Goal: Task Accomplishment & Management: Use online tool/utility

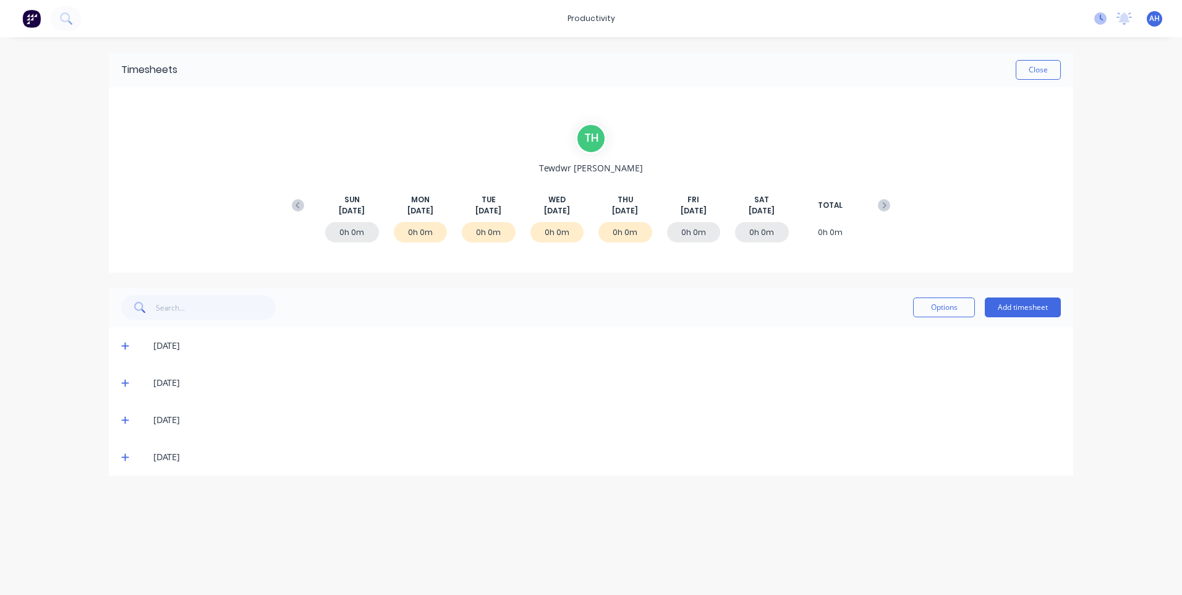
click at [1099, 19] on icon at bounding box center [1100, 18] width 12 height 12
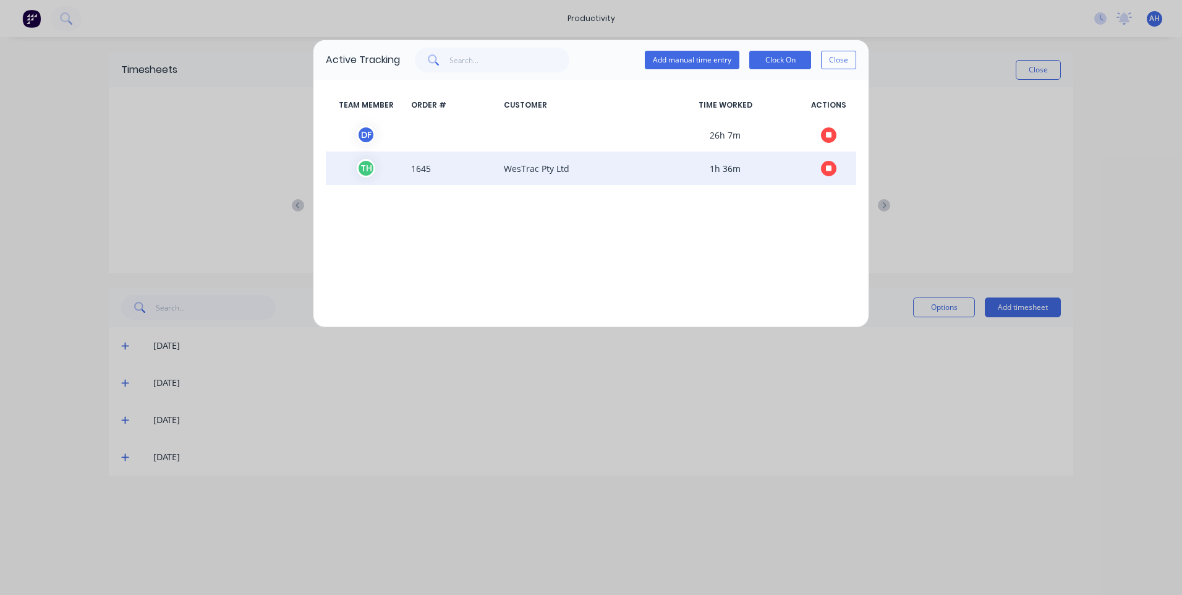
click at [826, 166] on icon "button" at bounding box center [829, 168] width 6 height 6
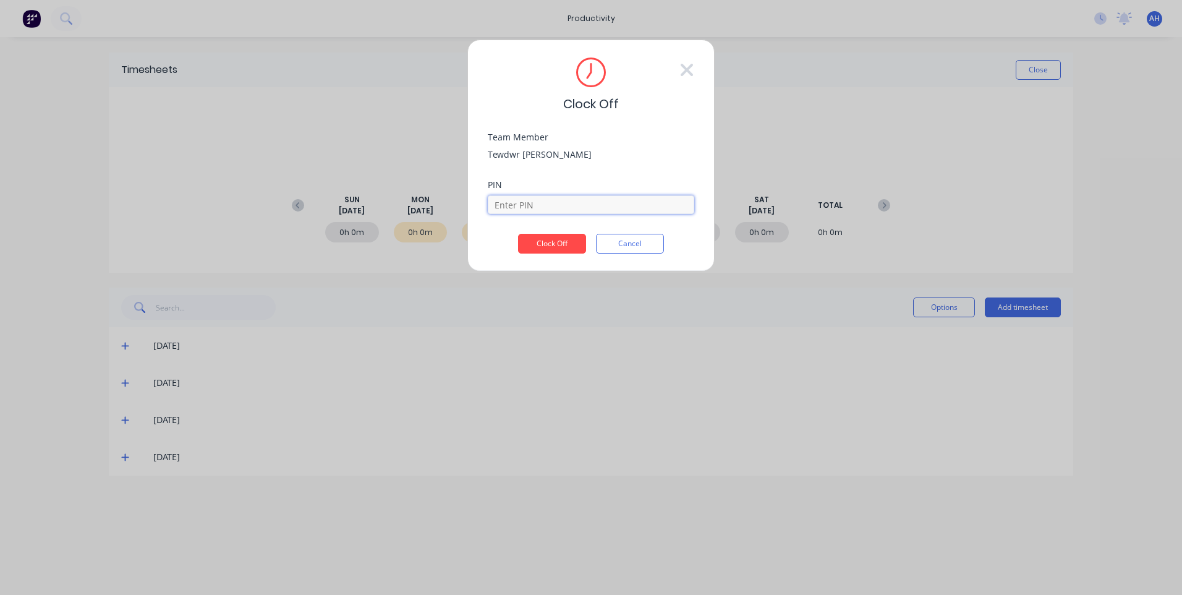
click at [543, 208] on input at bounding box center [591, 204] width 206 height 19
type input "2711"
click at [518, 234] on button "Clock Off" at bounding box center [552, 244] width 68 height 20
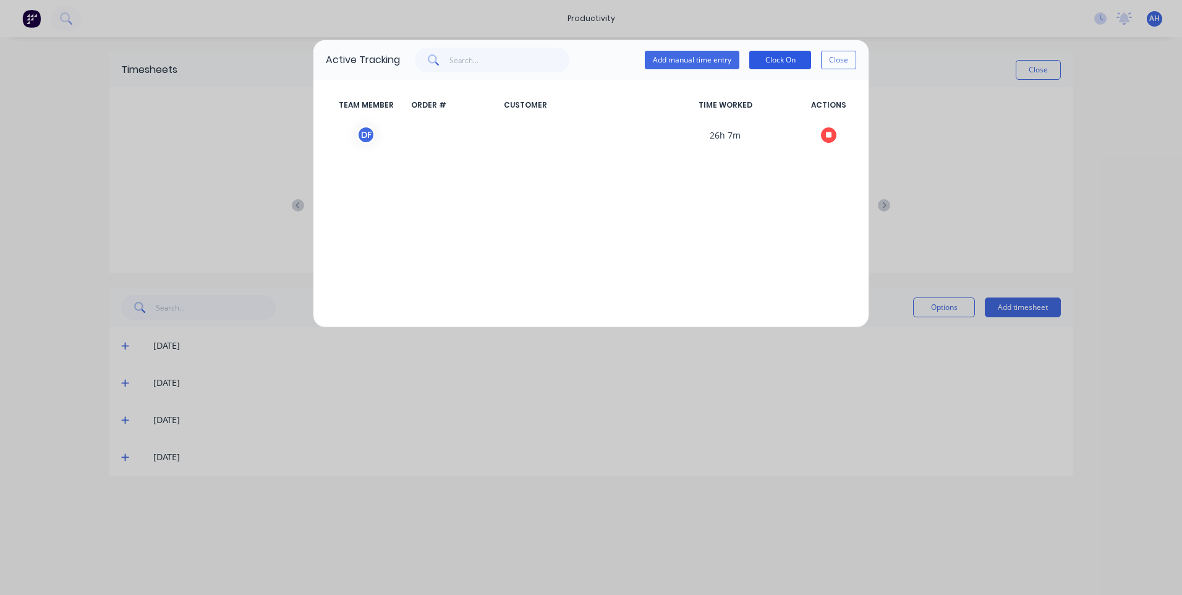
click at [786, 65] on button "Clock On" at bounding box center [780, 60] width 62 height 19
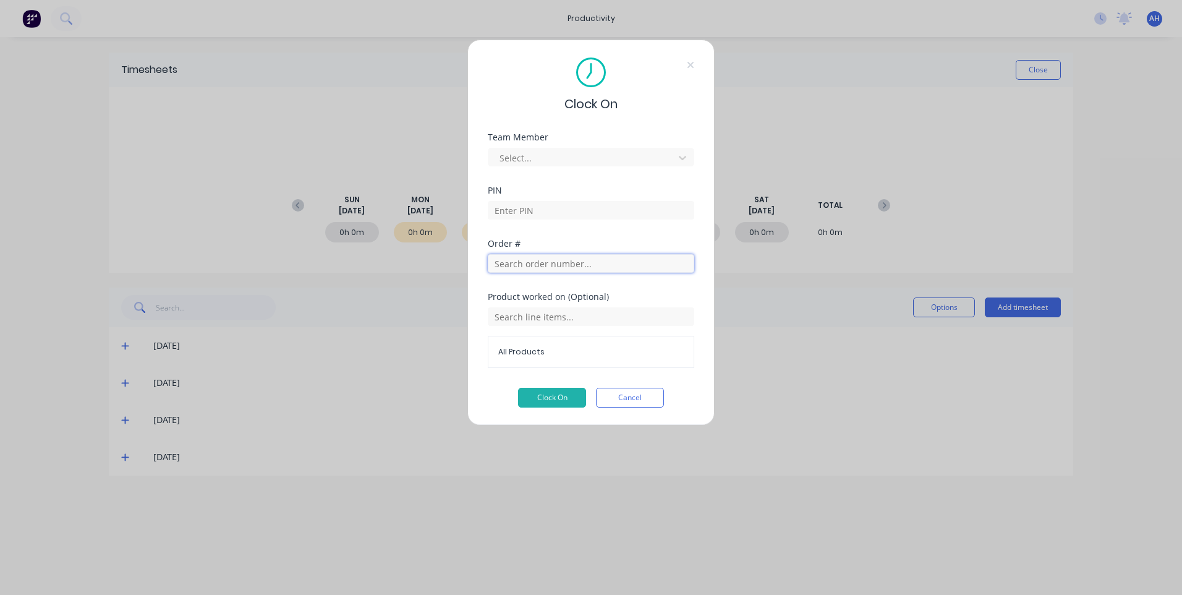
click at [563, 265] on input "text" at bounding box center [591, 263] width 206 height 19
type input "1569"
click at [526, 299] on span "Order # 1569" at bounding box center [591, 294] width 180 height 11
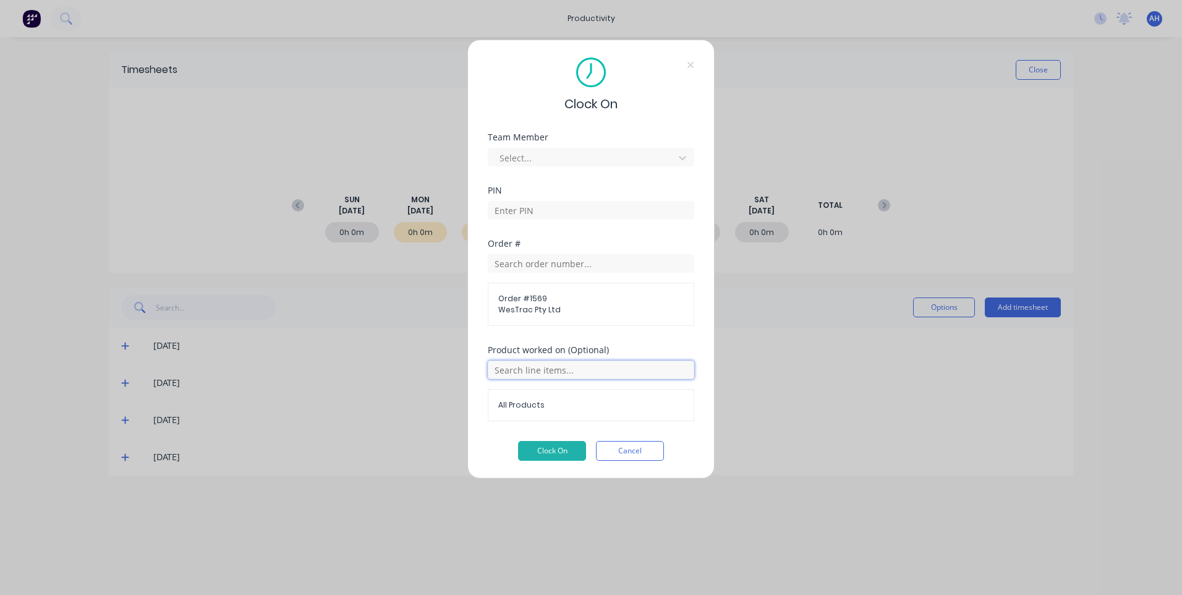
click at [569, 373] on input "text" at bounding box center [591, 369] width 206 height 19
click at [529, 436] on span "Stands" at bounding box center [601, 432] width 168 height 11
click at [532, 150] on div at bounding box center [582, 157] width 169 height 15
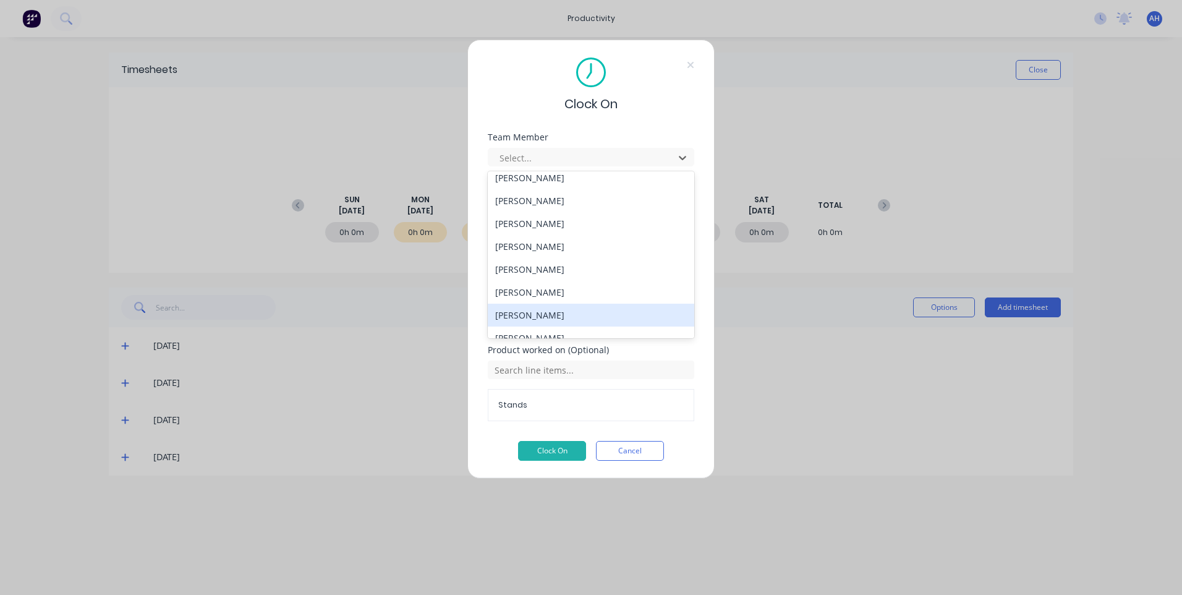
scroll to position [661, 0]
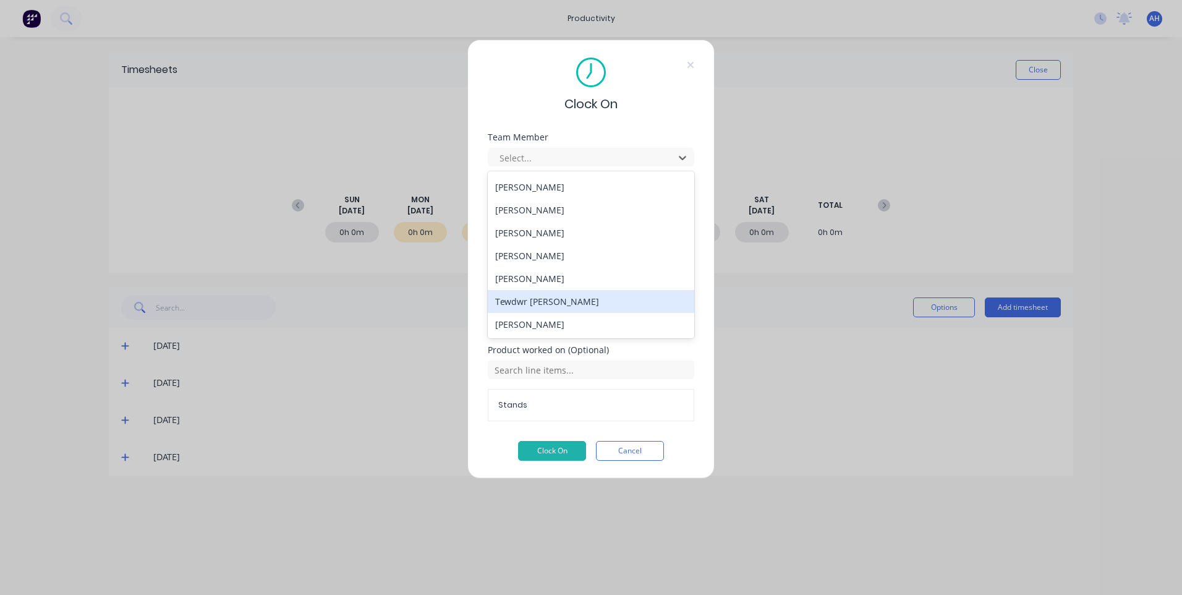
drag, startPoint x: 554, startPoint y: 299, endPoint x: 547, endPoint y: 298, distance: 7.5
click at [554, 299] on div "Tewdwr Hoffman" at bounding box center [591, 301] width 206 height 23
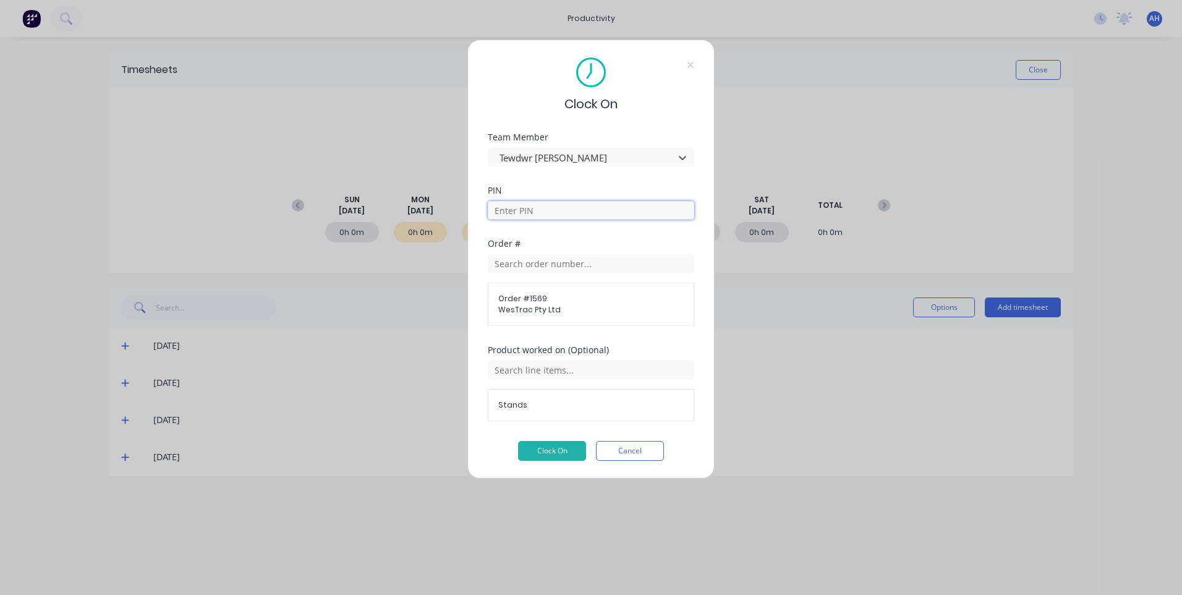
click at [522, 203] on input at bounding box center [591, 210] width 206 height 19
type input "2711"
click at [540, 448] on button "Clock On" at bounding box center [552, 451] width 68 height 20
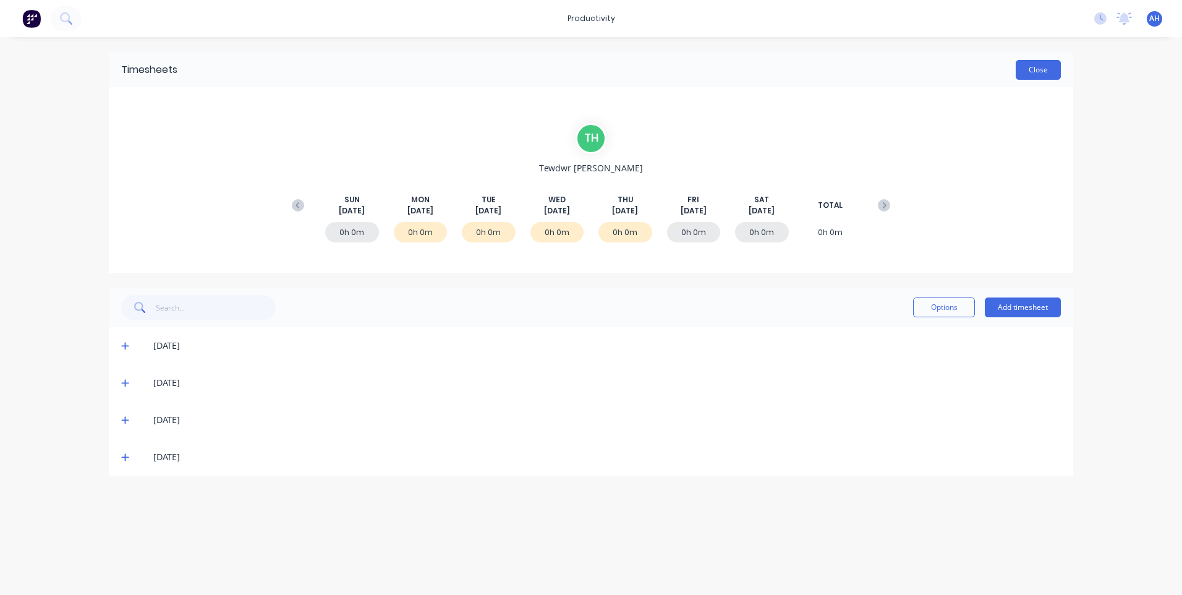
click at [1034, 66] on button "Close" at bounding box center [1038, 70] width 45 height 20
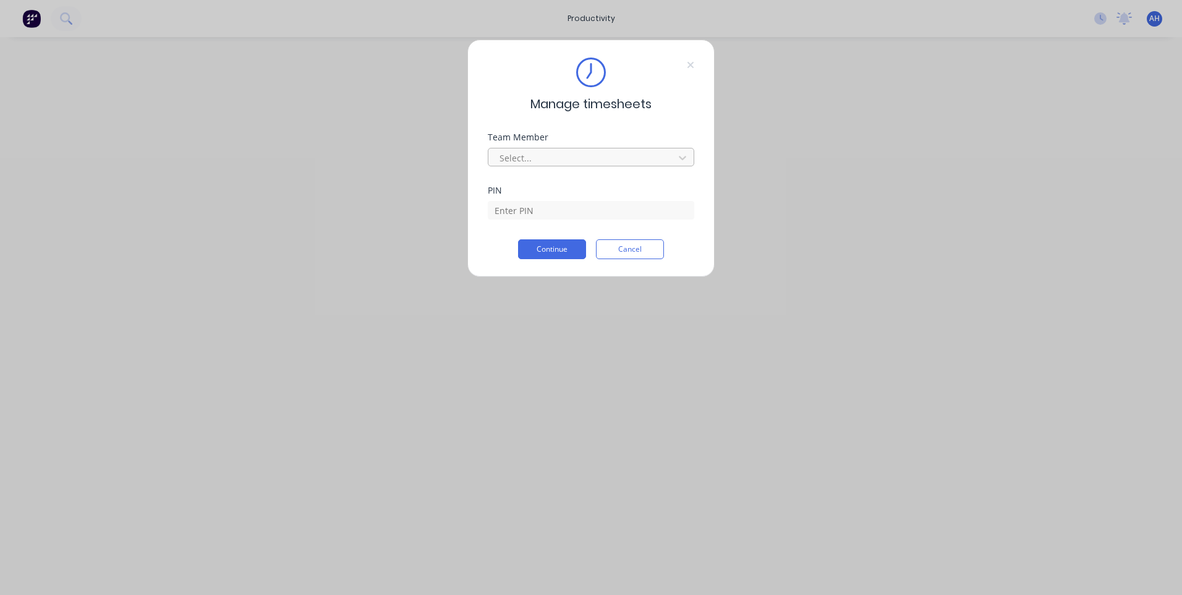
click at [575, 152] on div at bounding box center [582, 157] width 169 height 15
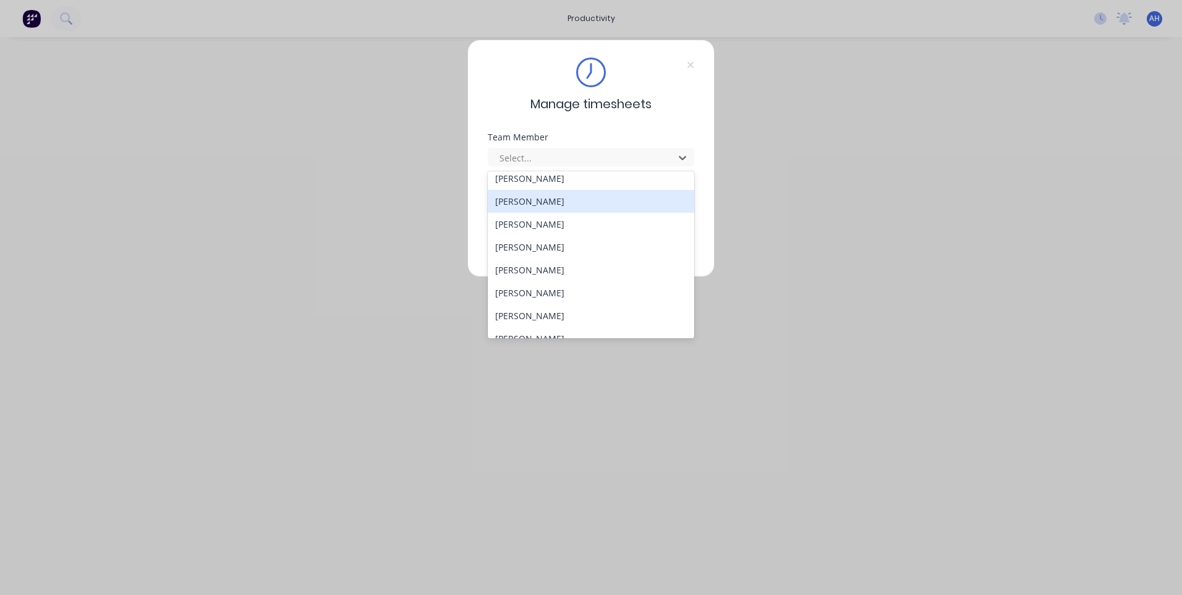
scroll to position [661, 0]
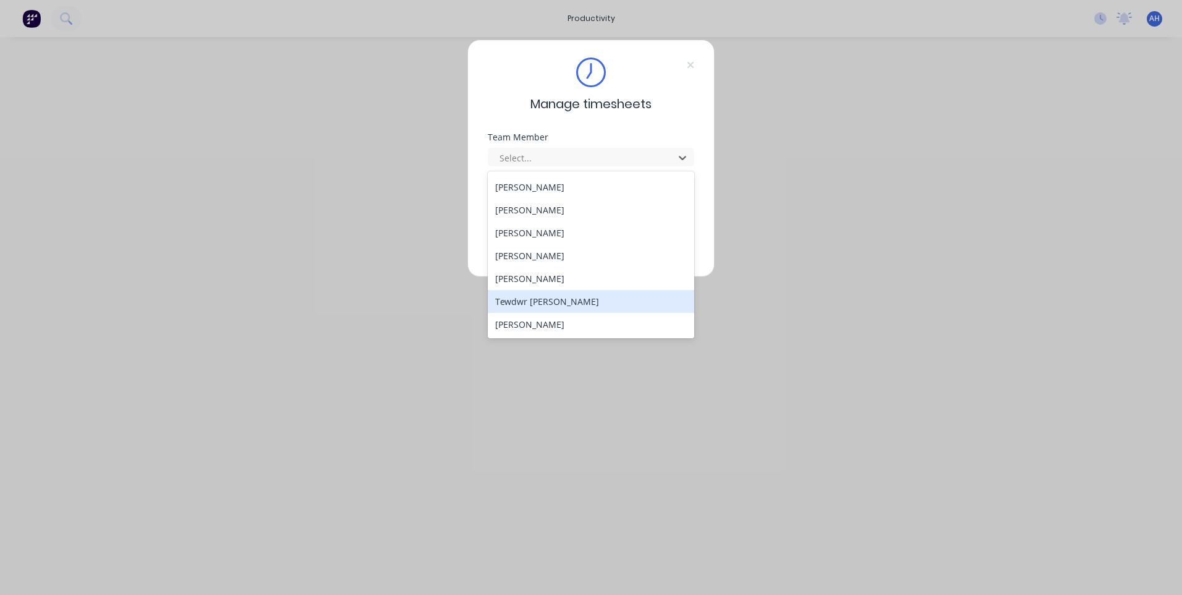
click at [532, 295] on div "Tewdwr [PERSON_NAME]" at bounding box center [591, 301] width 206 height 23
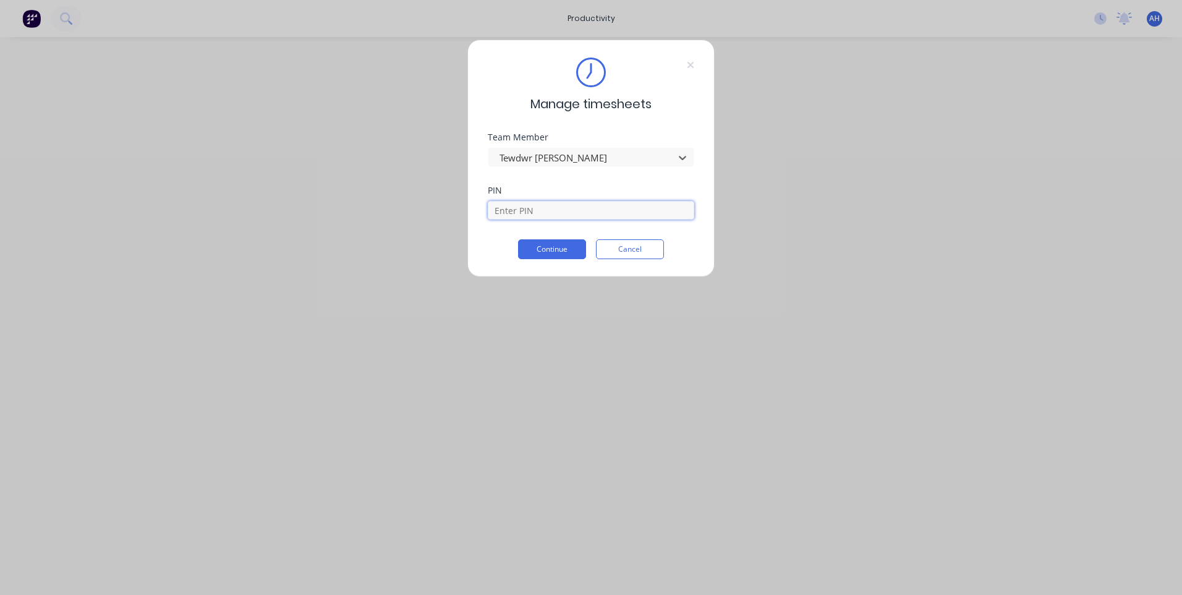
click at [522, 212] on input at bounding box center [591, 210] width 206 height 19
type input "2711"
click at [518, 239] on button "Continue" at bounding box center [552, 249] width 68 height 20
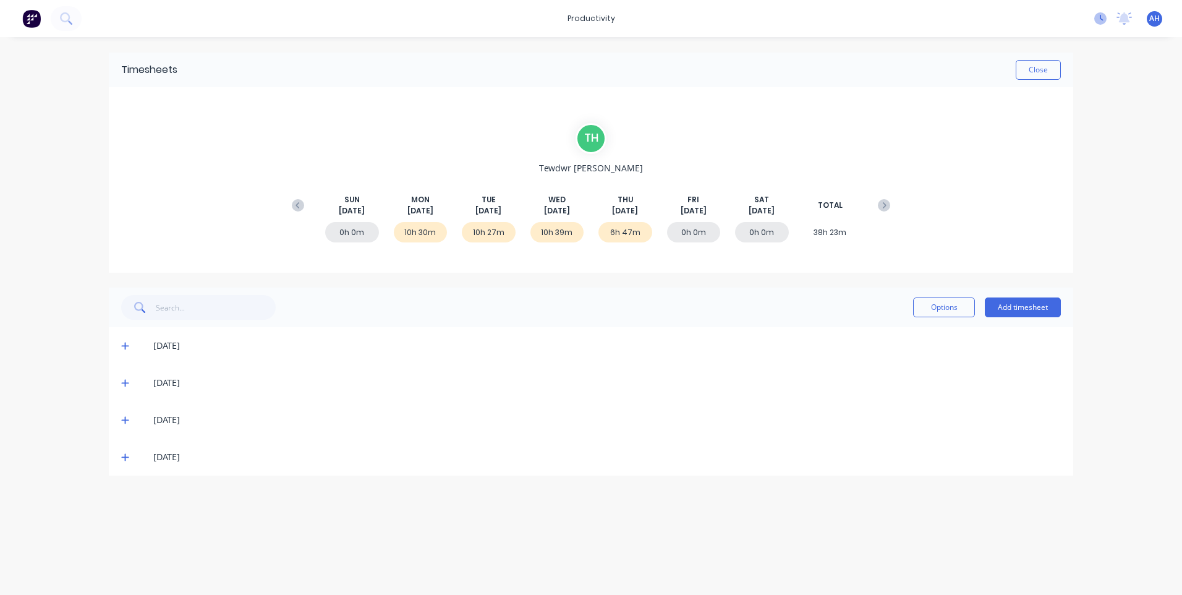
click at [1097, 19] on icon at bounding box center [1100, 18] width 12 height 12
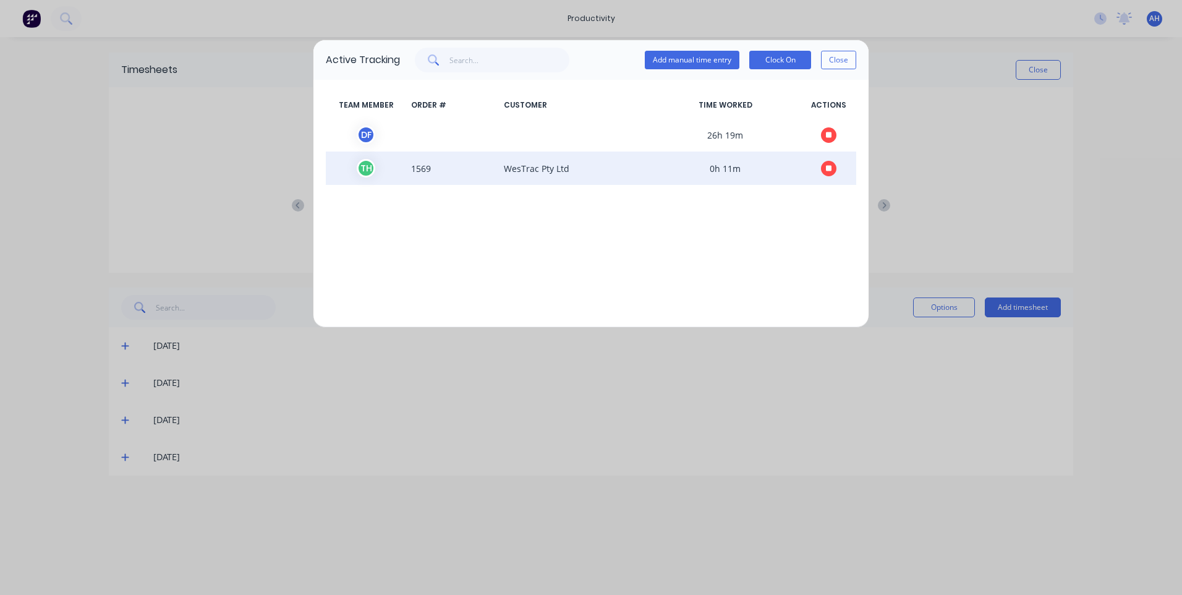
click at [837, 174] on span at bounding box center [829, 168] width 56 height 19
click at [826, 167] on icon "button" at bounding box center [829, 168] width 6 height 6
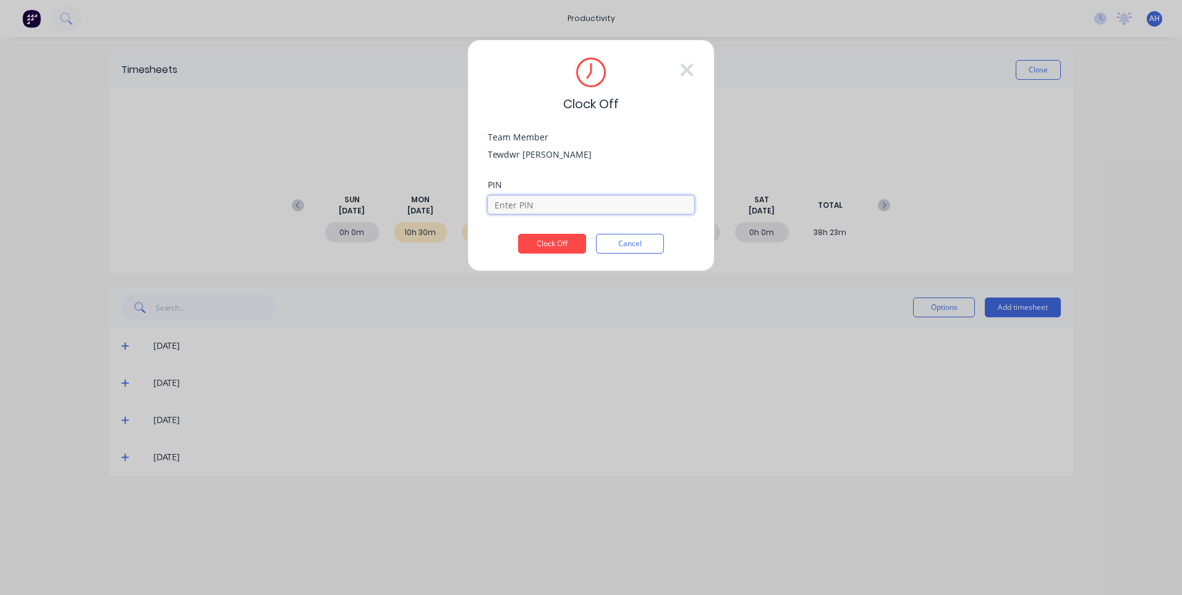
click at [550, 206] on input at bounding box center [591, 204] width 206 height 19
type input "2711"
click at [518, 234] on button "Clock Off" at bounding box center [552, 244] width 68 height 20
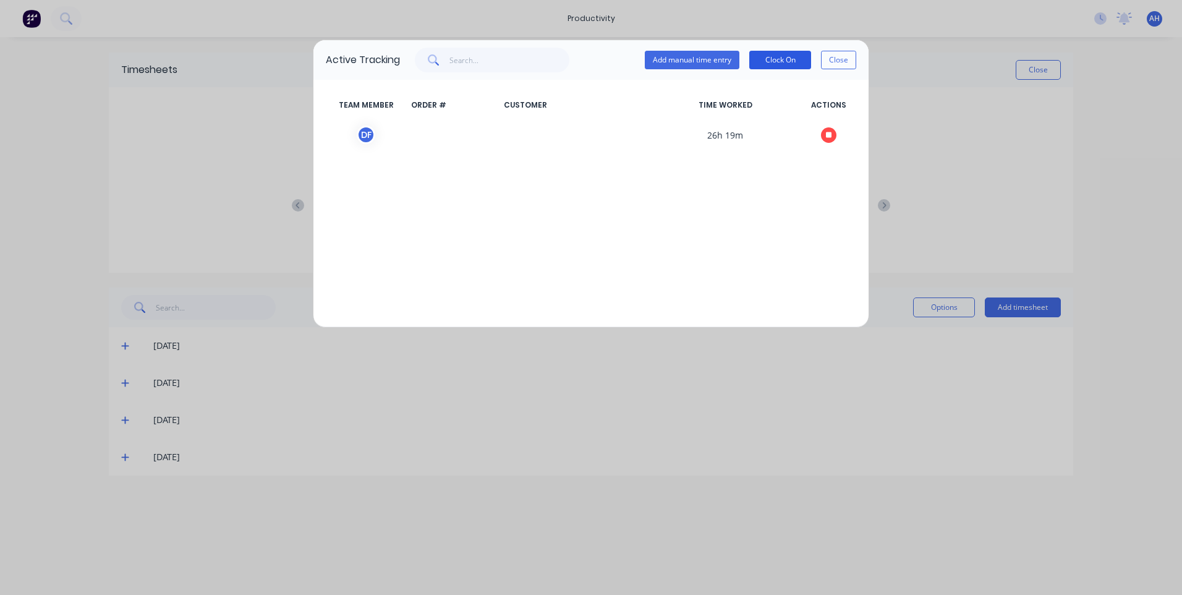
click at [786, 61] on button "Clock On" at bounding box center [780, 60] width 62 height 19
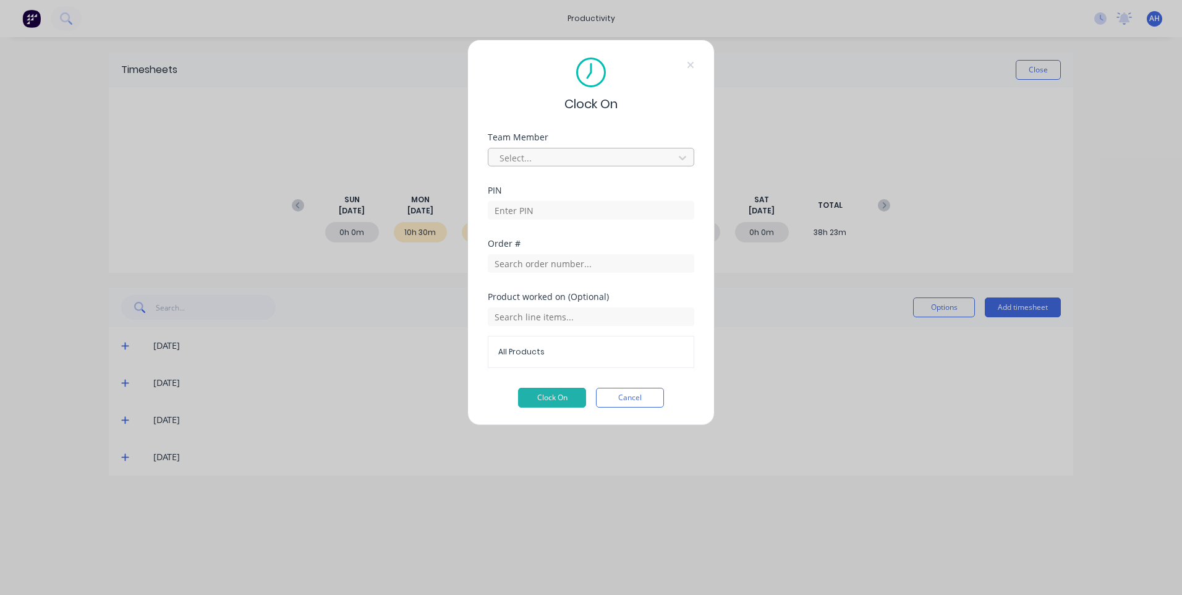
click at [597, 164] on div at bounding box center [582, 157] width 169 height 15
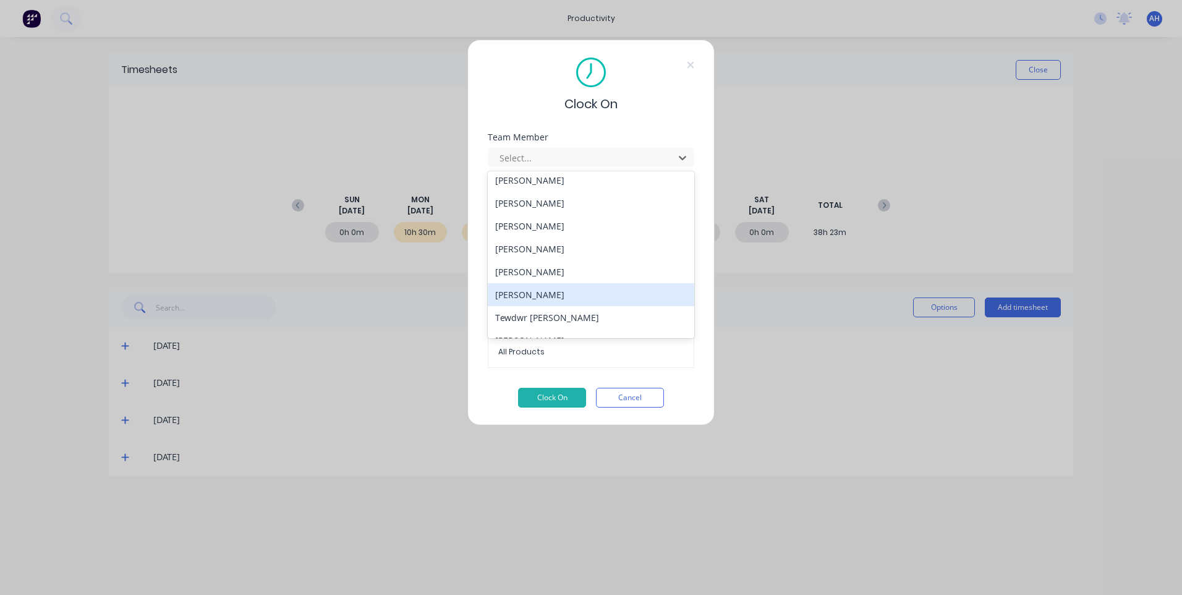
scroll to position [661, 0]
click at [575, 305] on div "Tewdwr Hoffman" at bounding box center [591, 301] width 206 height 23
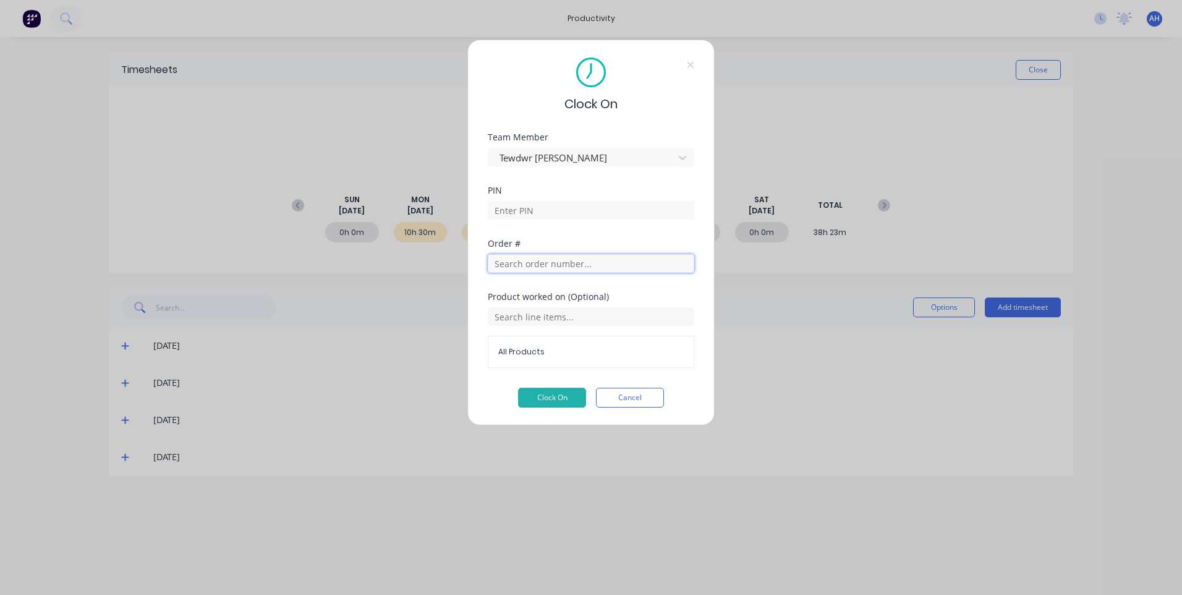
click at [571, 265] on input "text" at bounding box center [591, 263] width 206 height 19
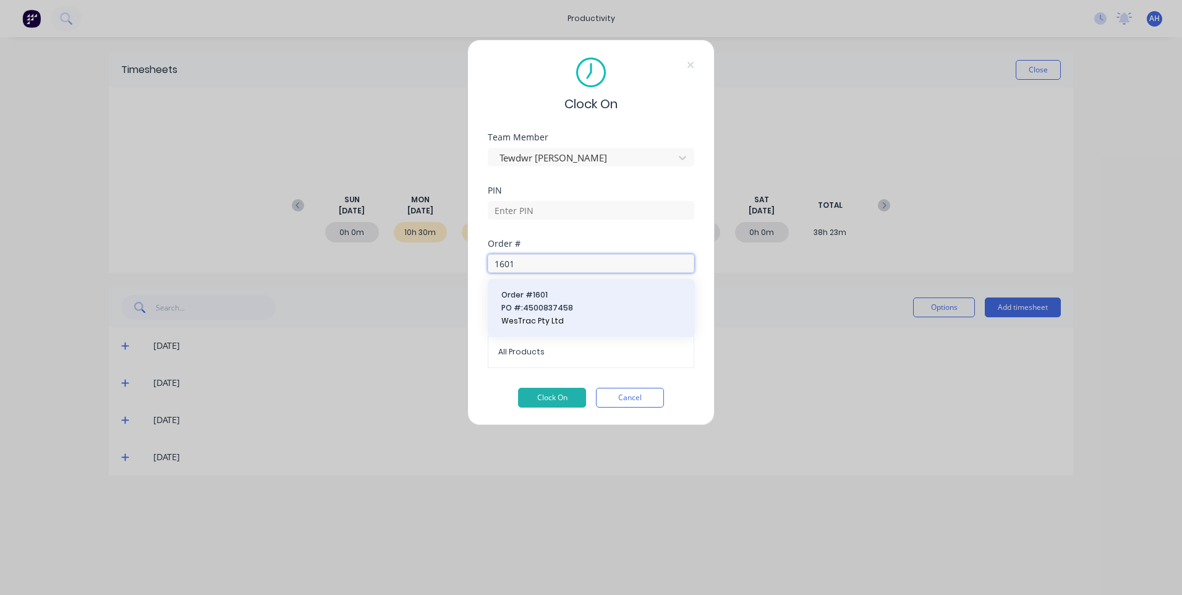
type input "1601"
click at [558, 296] on span "Order # 1601" at bounding box center [591, 294] width 180 height 11
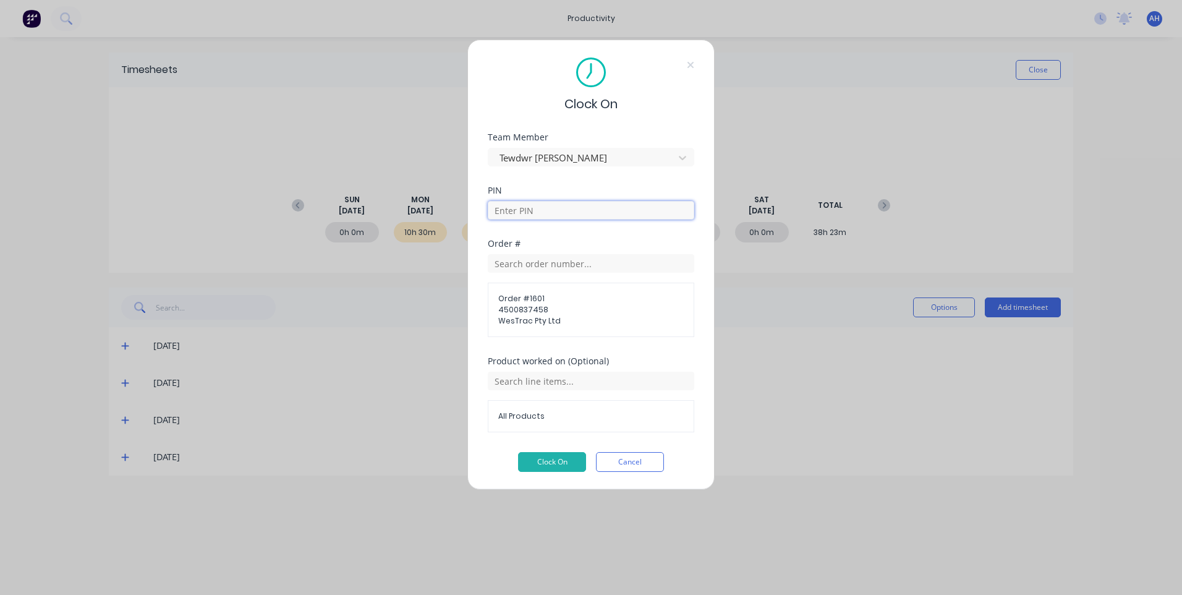
click at [541, 209] on input at bounding box center [591, 210] width 206 height 19
type input "2711"
click at [557, 378] on input "text" at bounding box center [591, 381] width 206 height 19
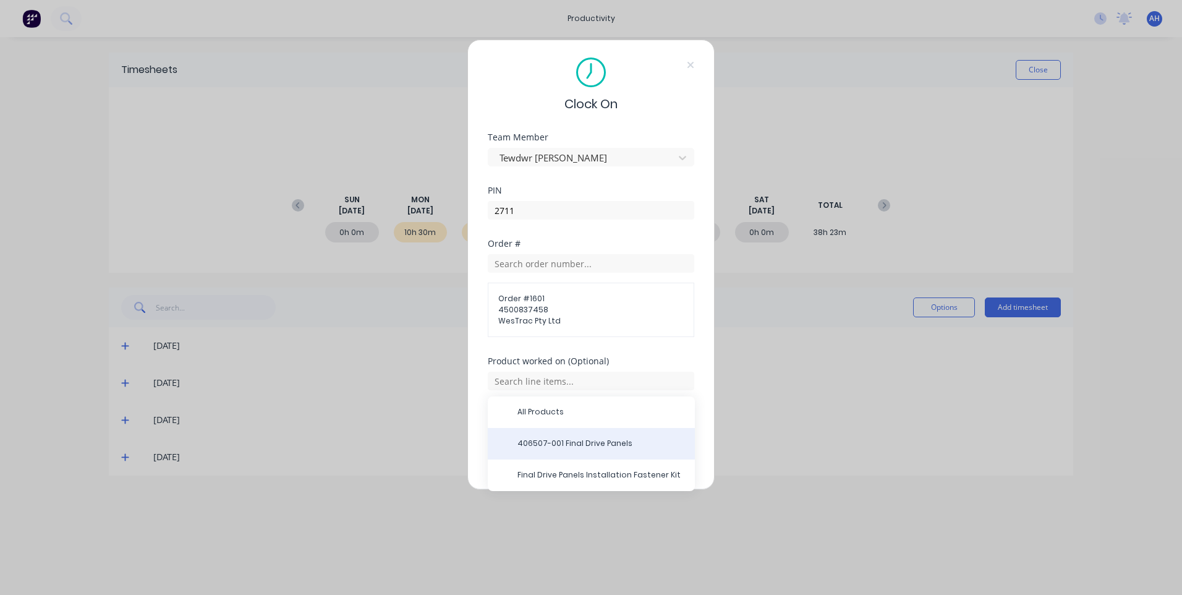
click at [600, 440] on span "406507-001 Final Drive Panels" at bounding box center [601, 443] width 168 height 11
click at [557, 458] on button "Clock On" at bounding box center [552, 462] width 68 height 20
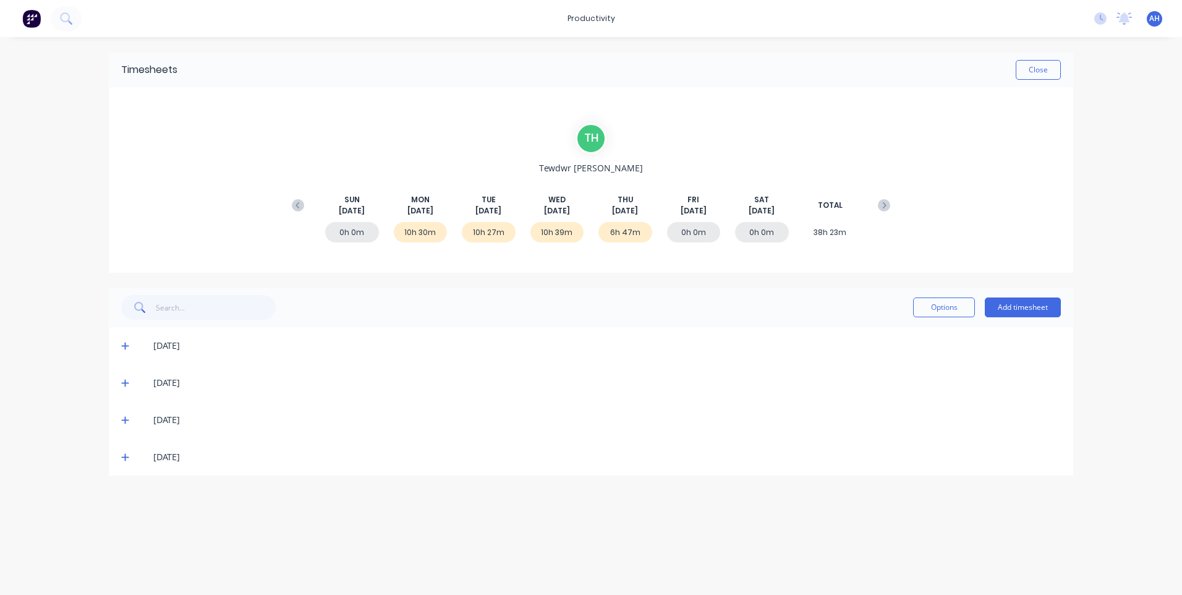
click at [130, 453] on span at bounding box center [127, 457] width 12 height 12
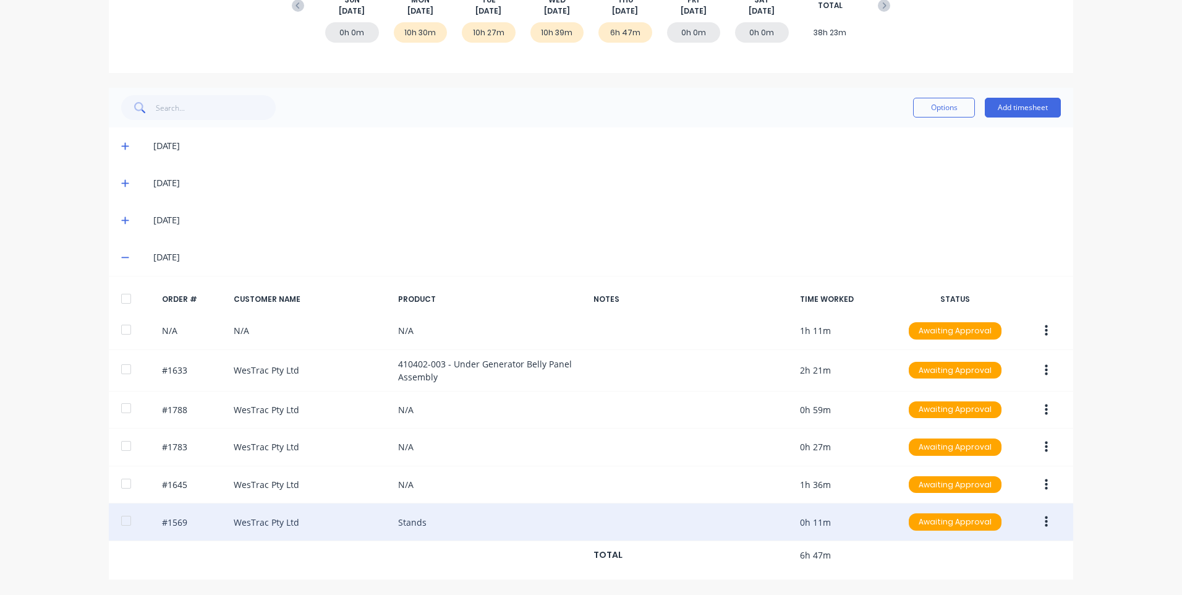
scroll to position [0, 0]
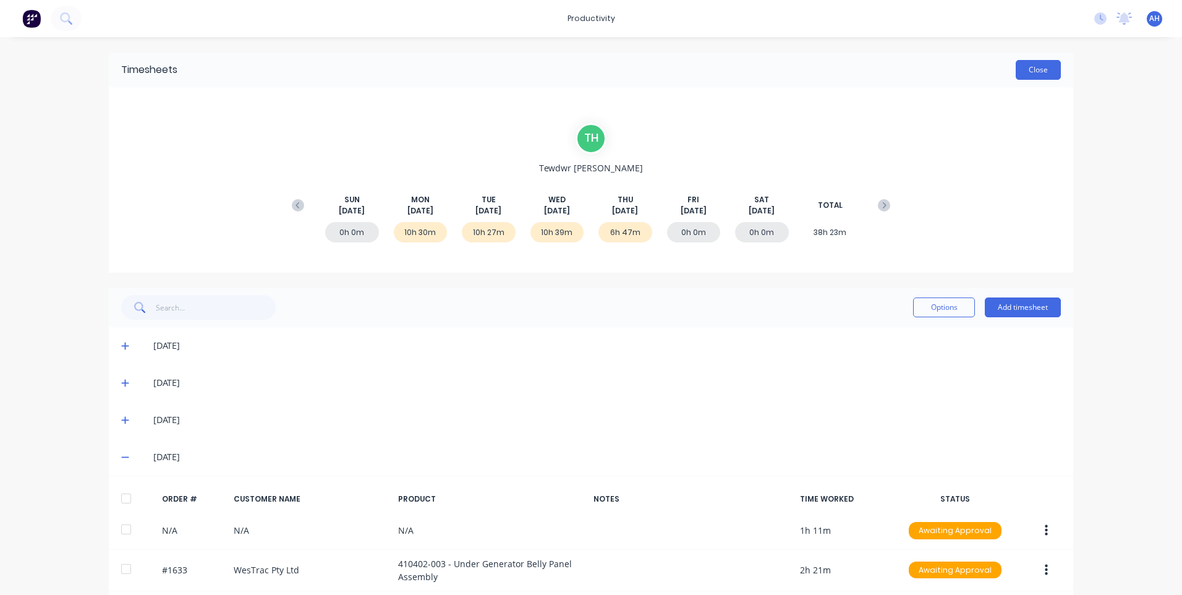
click at [1036, 75] on button "Close" at bounding box center [1038, 70] width 45 height 20
